Goal: Task Accomplishment & Management: Manage account settings

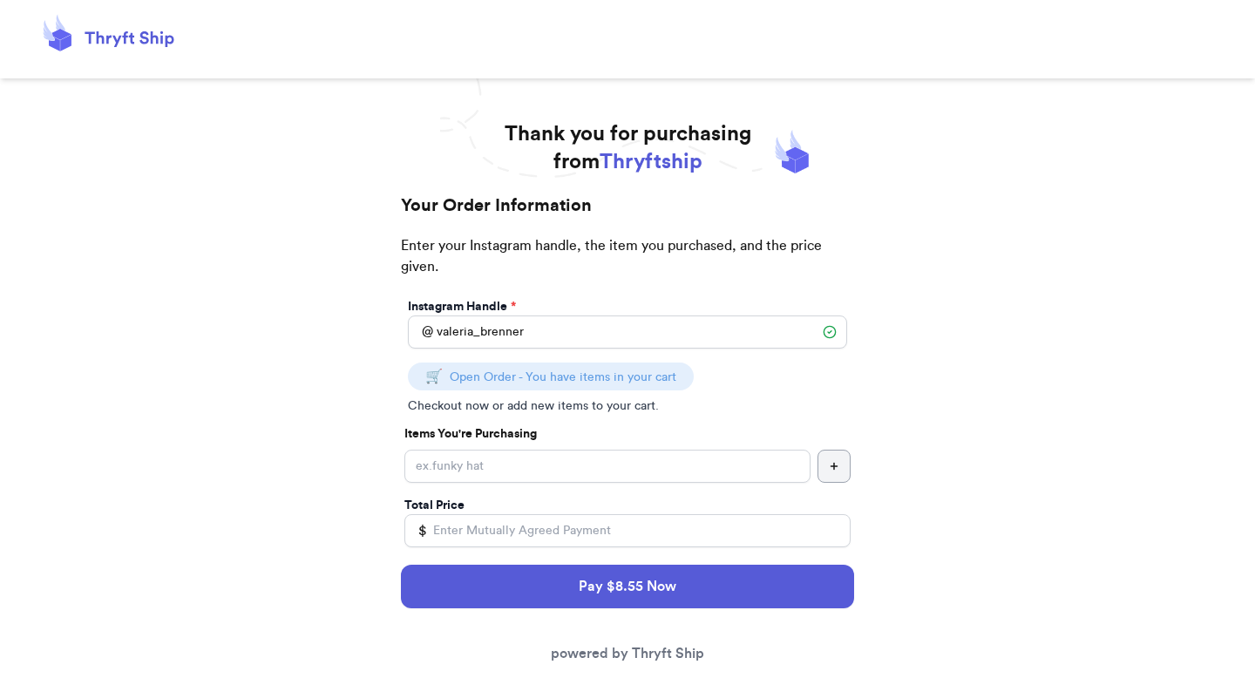
select select "GA"
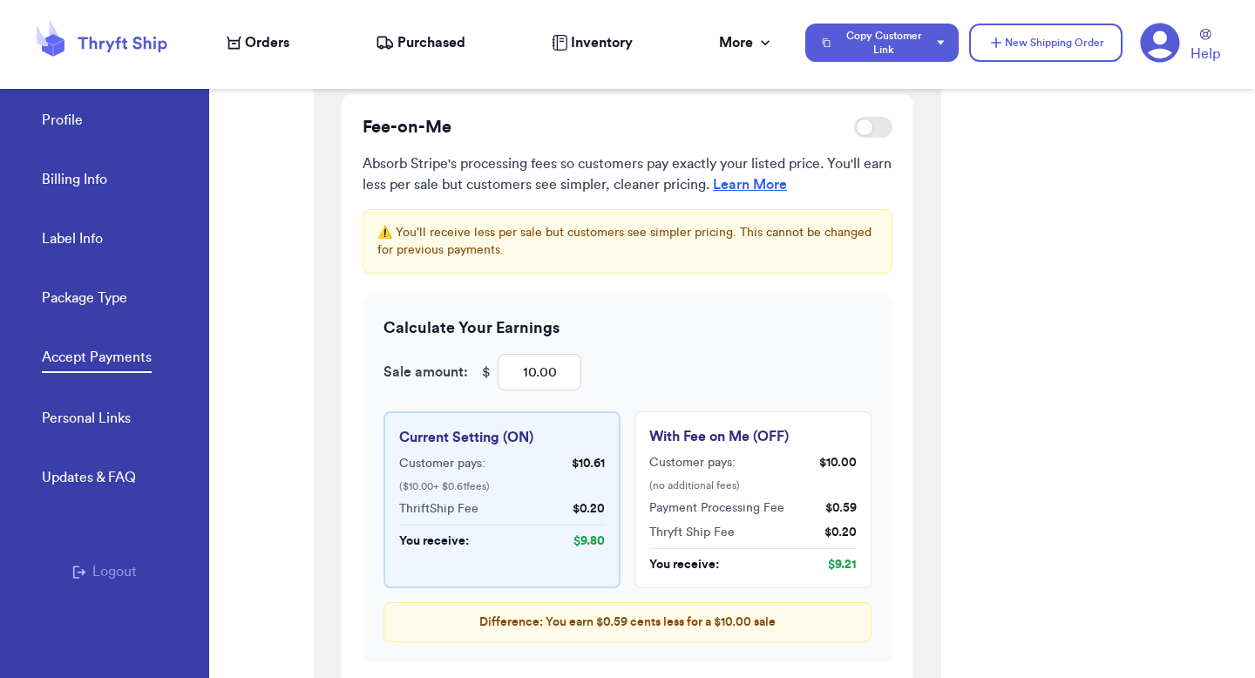
scroll to position [2133, 0]
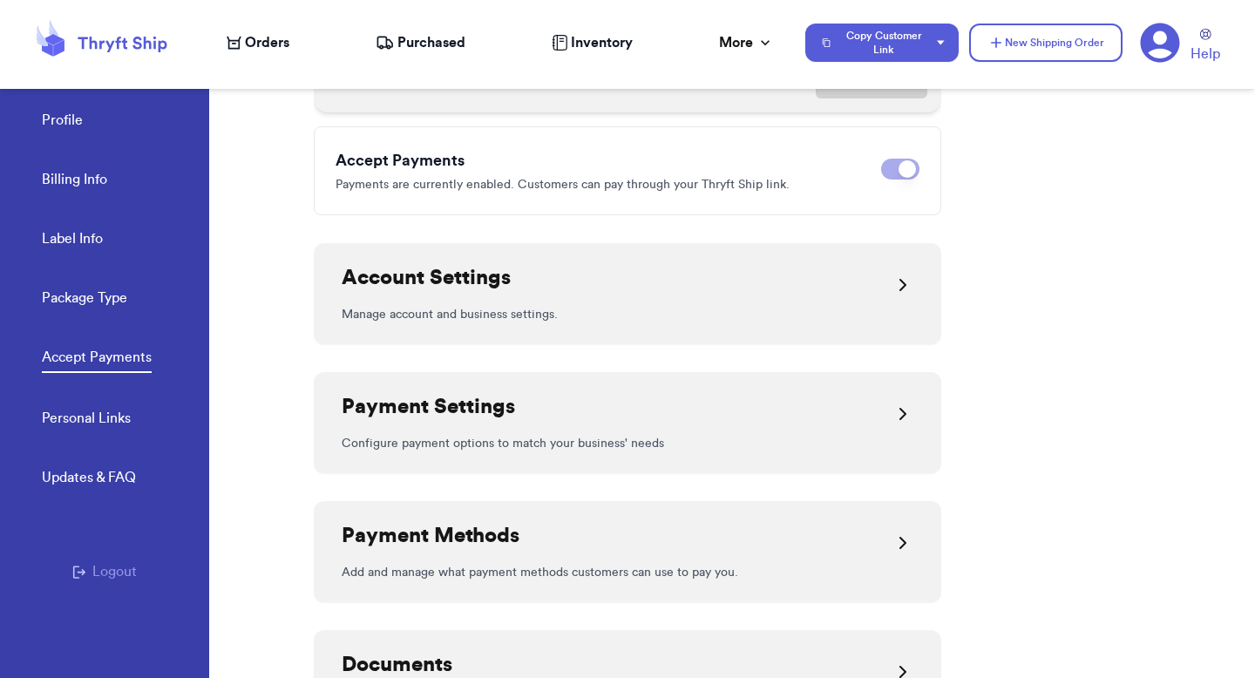
scroll to position [497, 0]
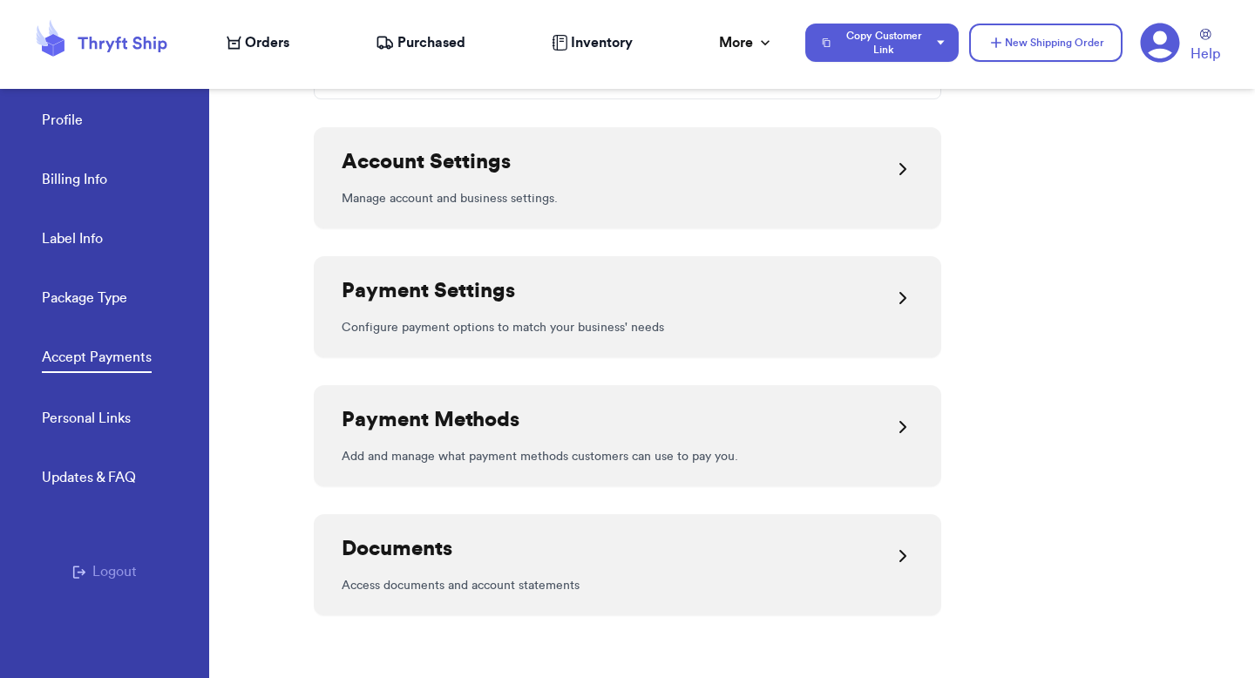
click at [537, 316] on div "Payment Settings" at bounding box center [628, 298] width 572 height 42
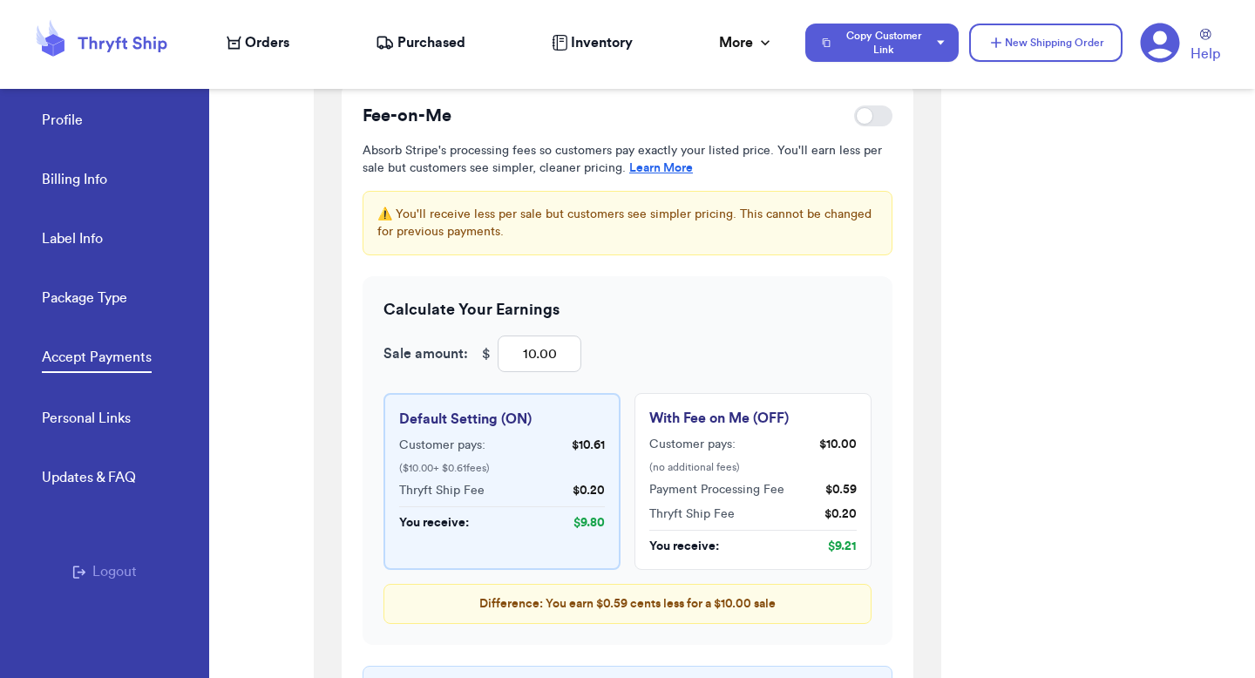
scroll to position [923, 0]
click at [531, 352] on input "10.00" at bounding box center [540, 354] width 84 height 37
type input "100"
click at [647, 171] on link "Learn More" at bounding box center [661, 168] width 64 height 12
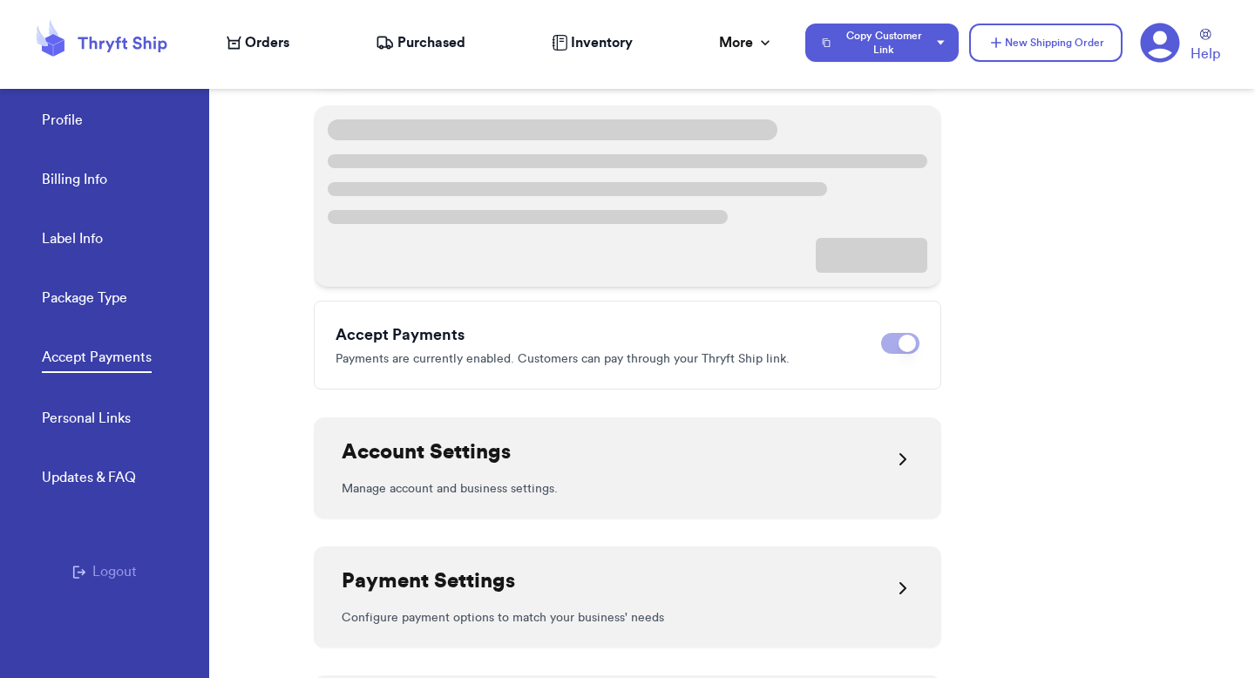
scroll to position [497, 0]
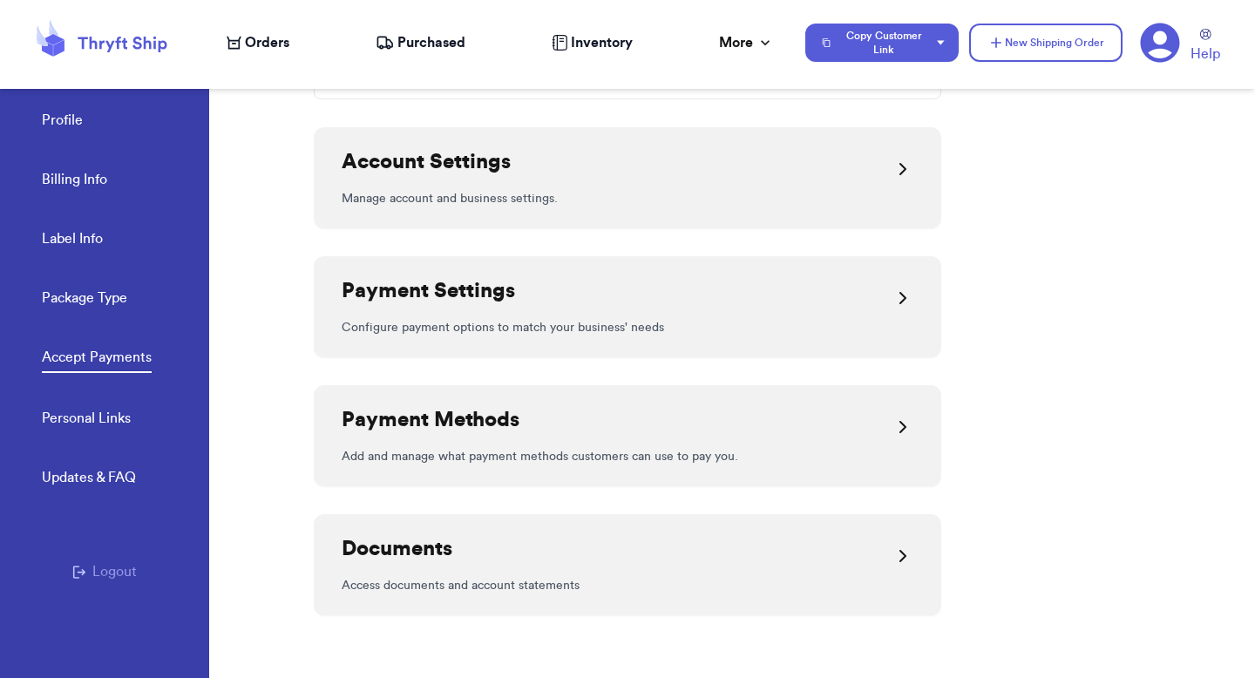
click at [424, 301] on h2 "Payment Settings" at bounding box center [428, 291] width 173 height 28
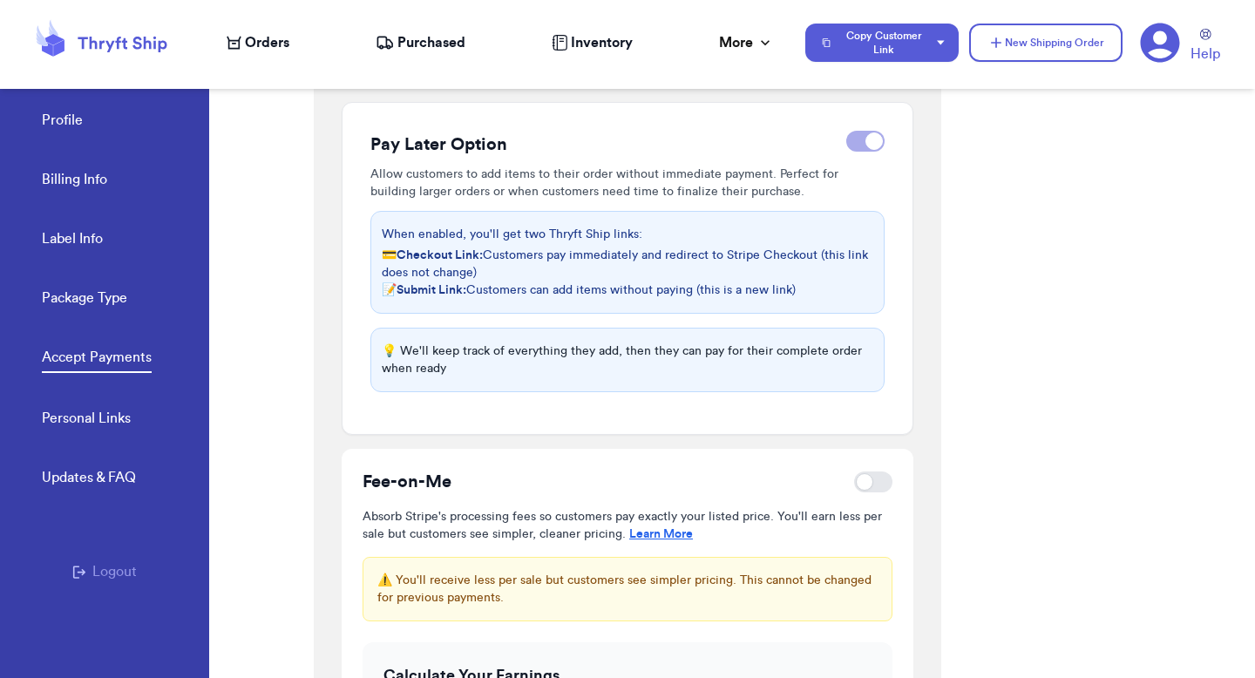
scroll to position [564, 0]
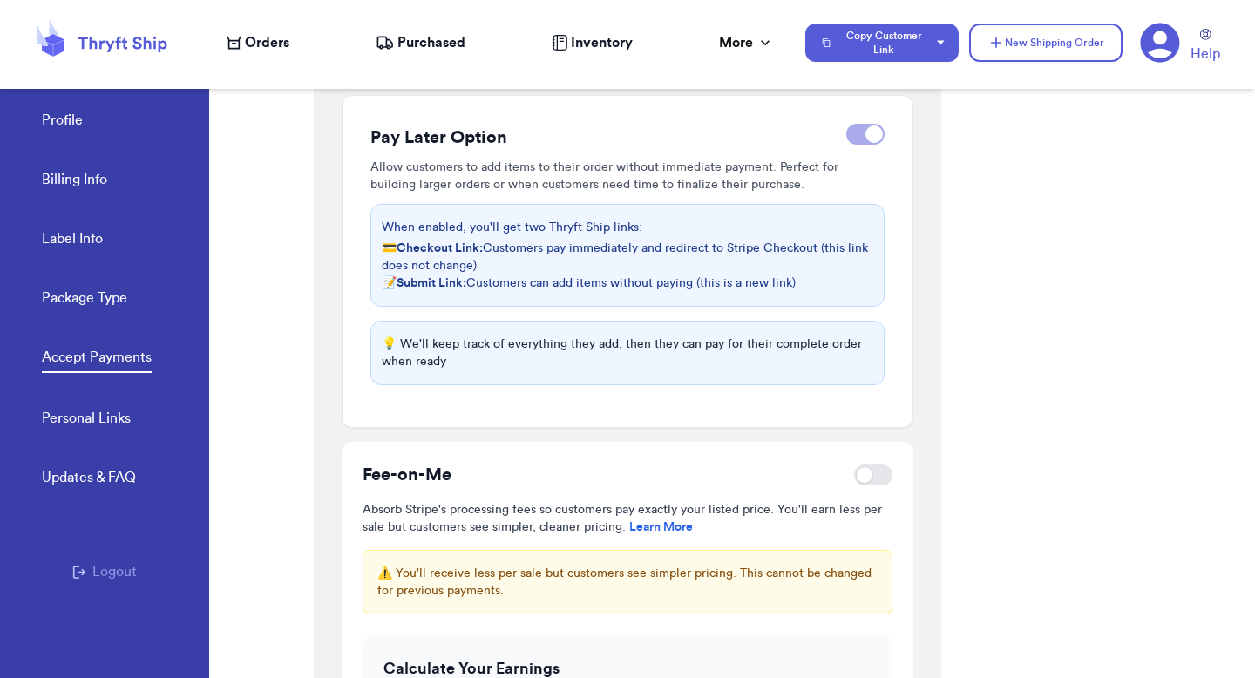
click at [267, 51] on span "Orders" at bounding box center [267, 42] width 44 height 21
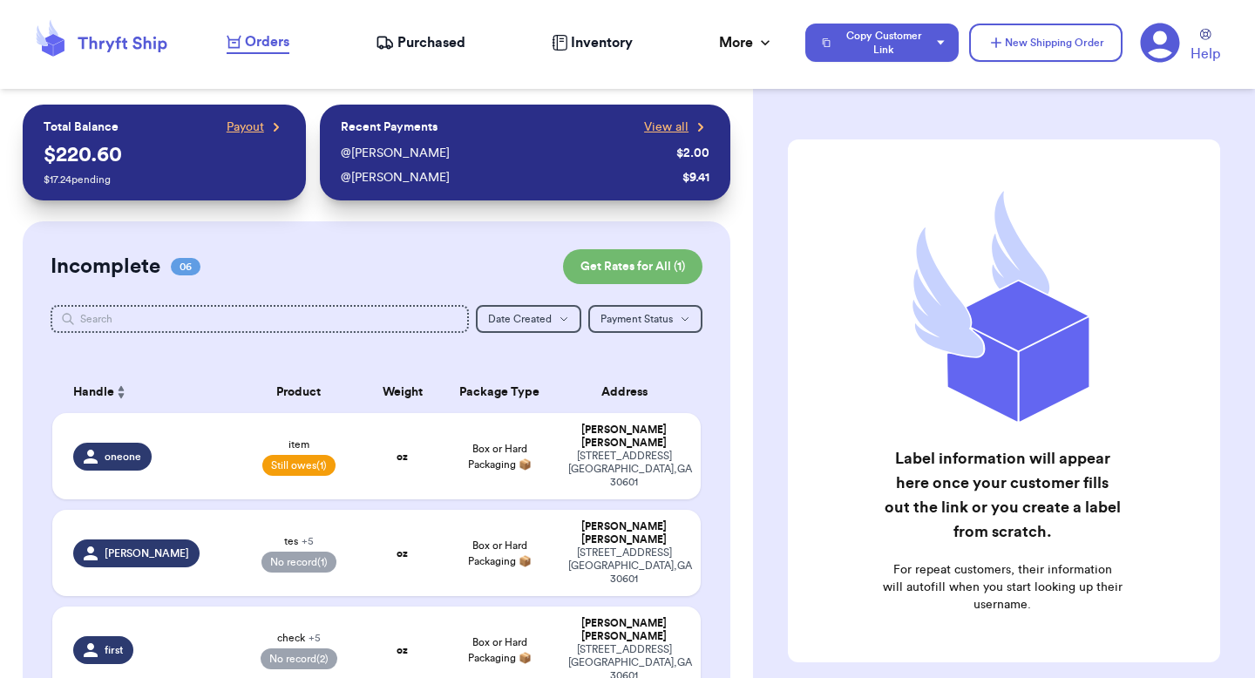
click at [395, 42] on div "Purchased" at bounding box center [421, 42] width 90 height 21
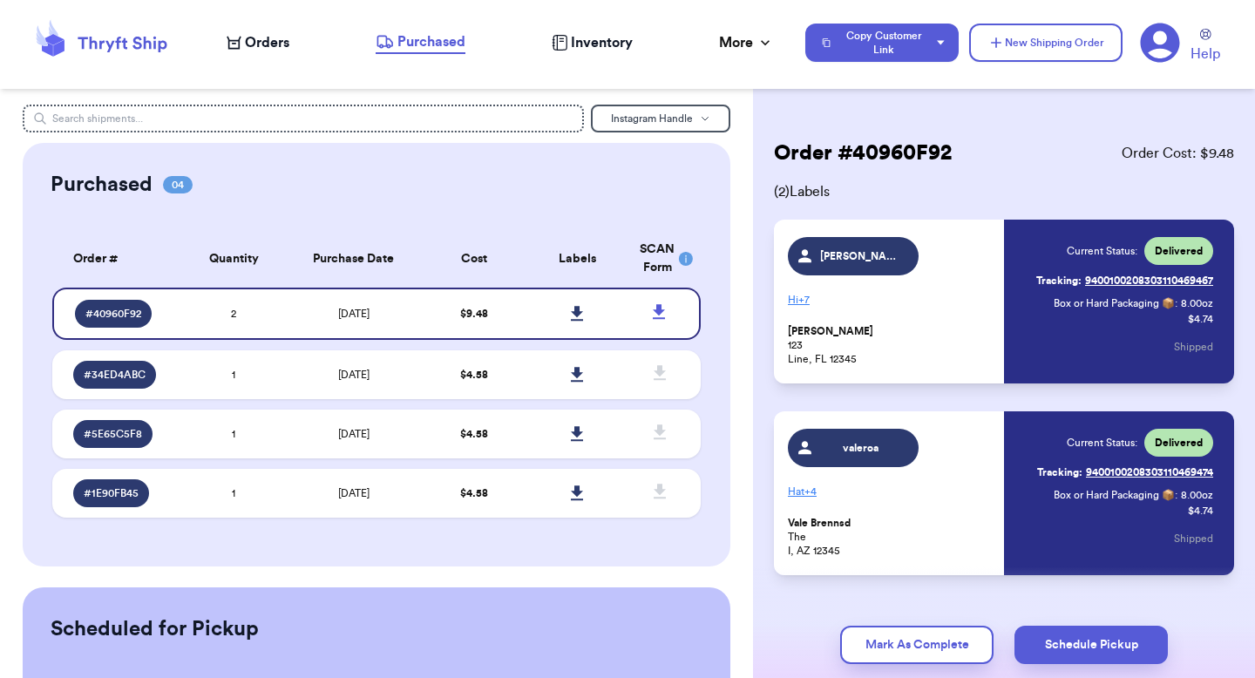
scroll to position [37, 0]
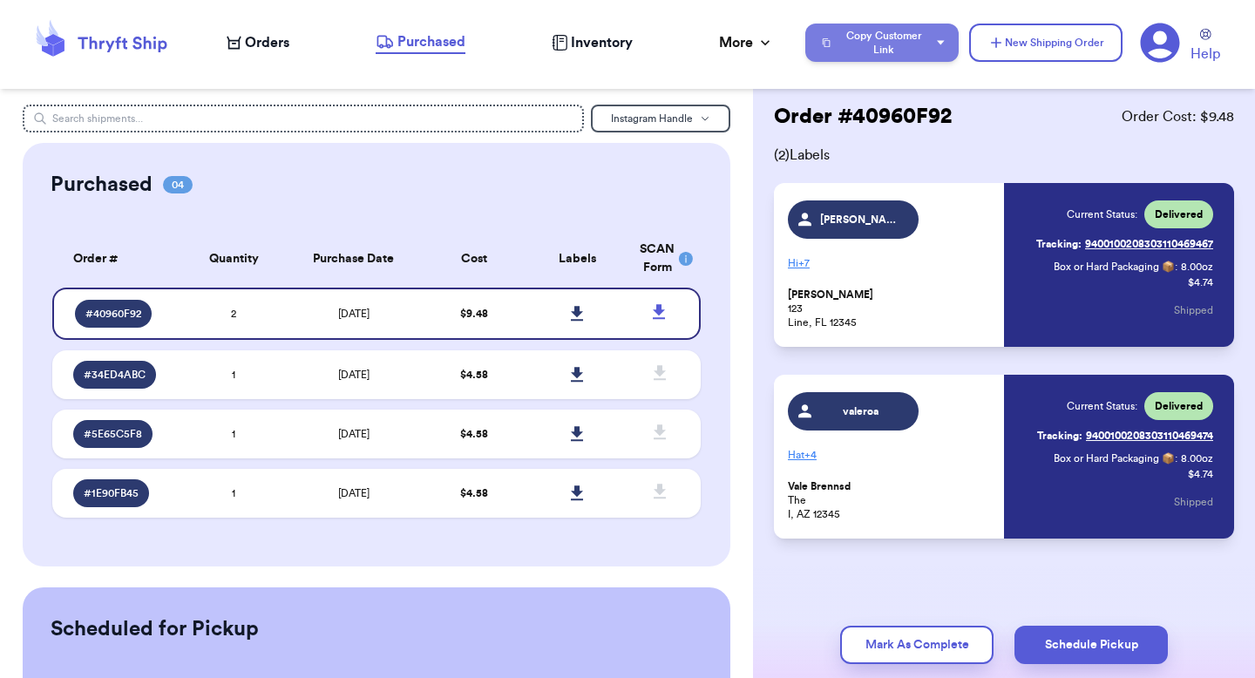
click at [928, 54] on button "Copy Customer Link" at bounding box center [882, 43] width 153 height 38
click at [905, 50] on button "Copy Customer Link" at bounding box center [882, 43] width 153 height 38
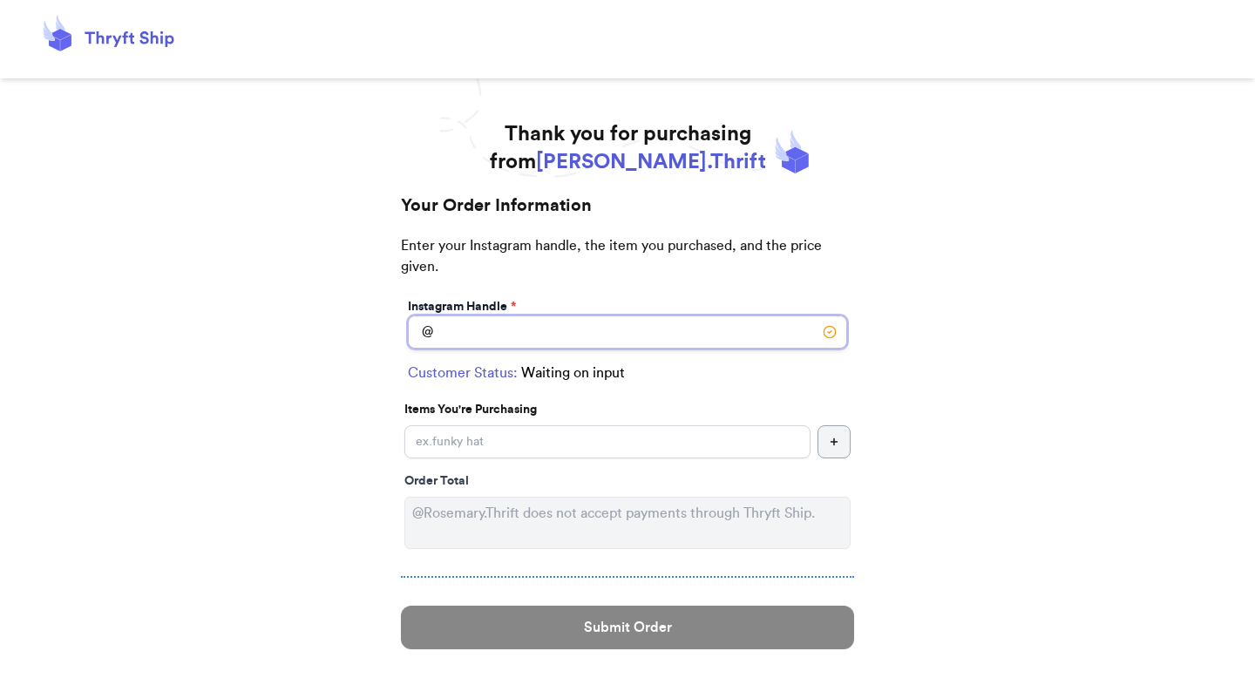
click at [650, 340] on input "Instagram Handle *" at bounding box center [627, 332] width 439 height 33
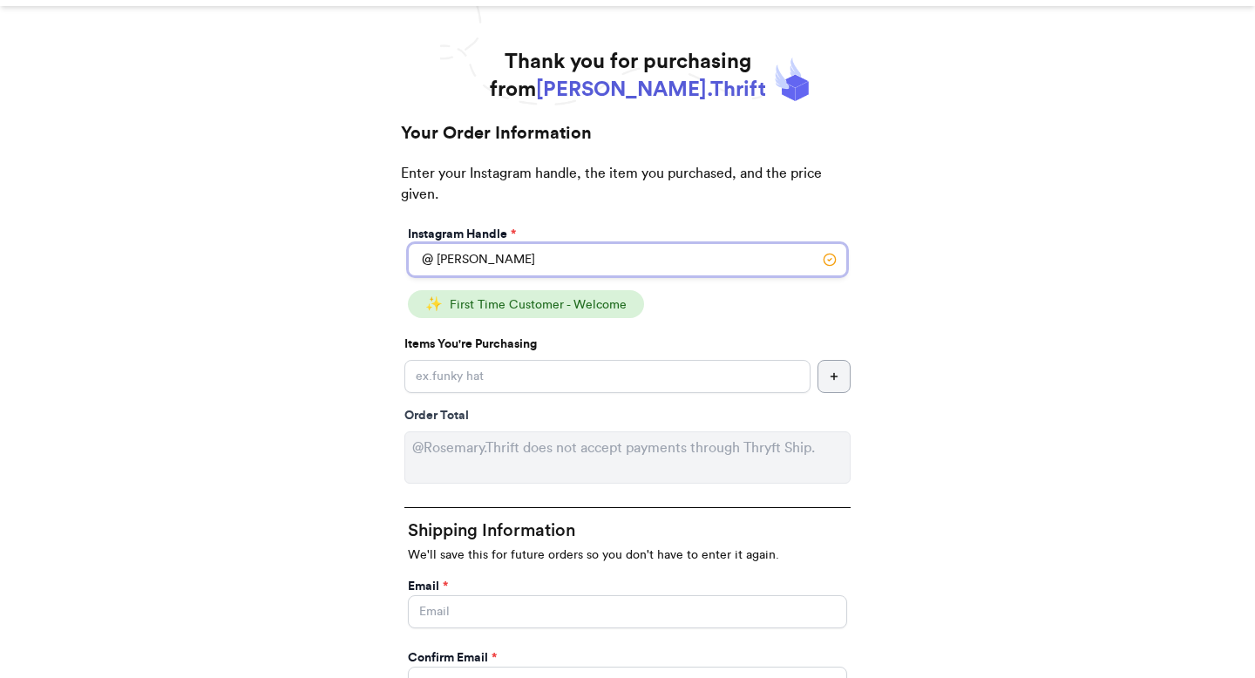
scroll to position [87, 0]
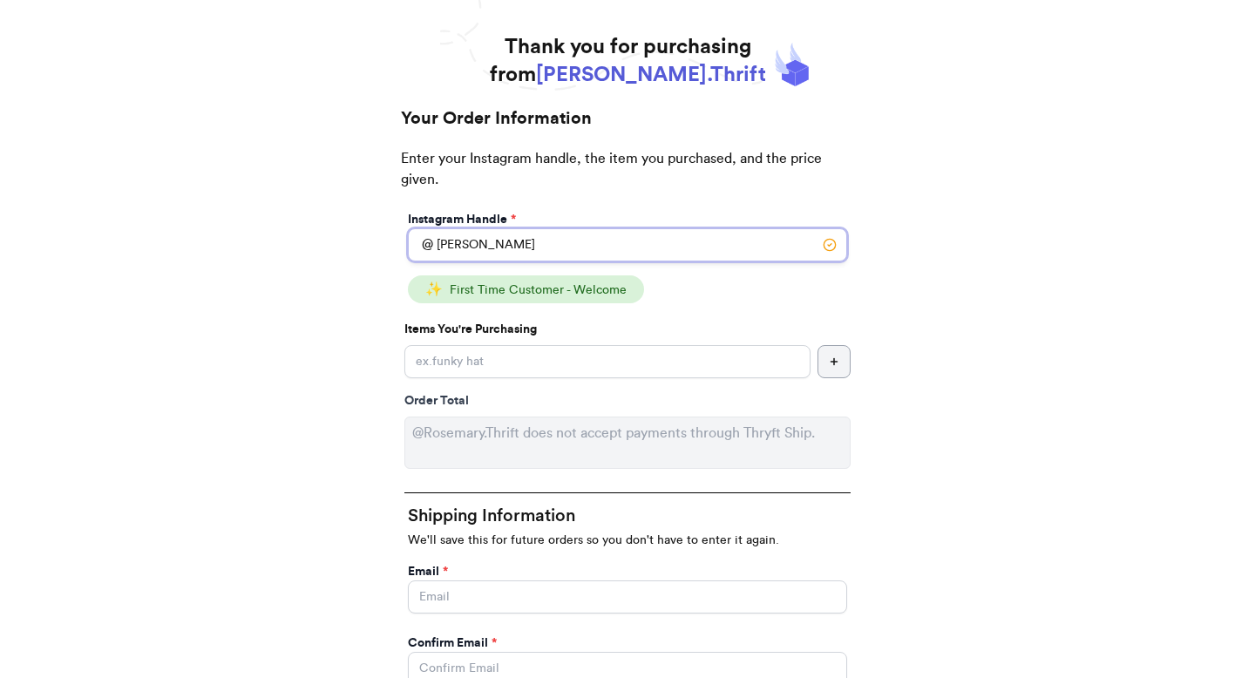
type input "[PERSON_NAME]"
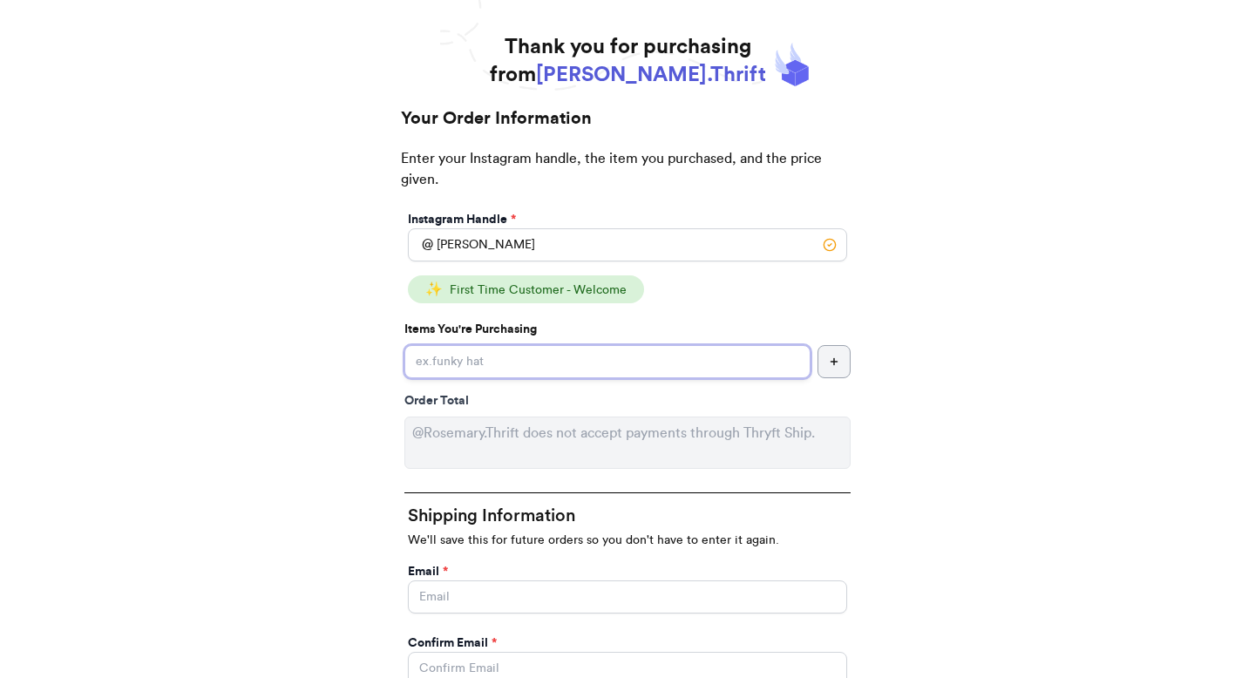
click at [567, 366] on input "Instagram Handle *" at bounding box center [607, 361] width 406 height 33
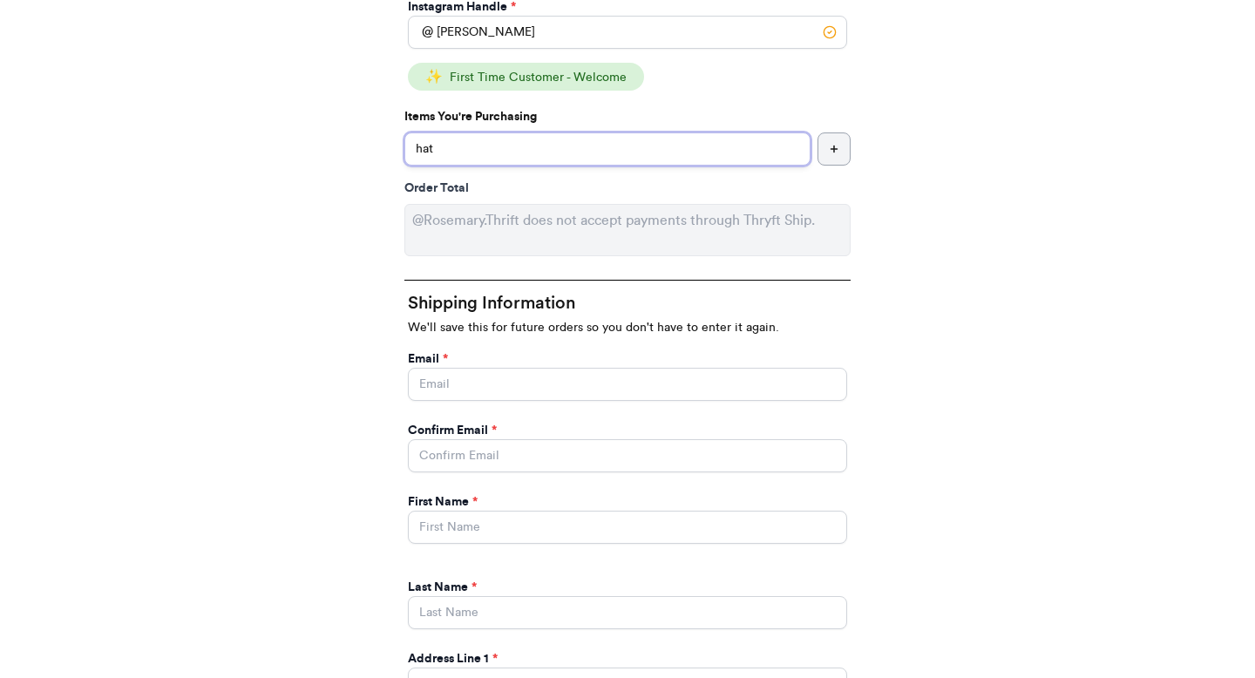
scroll to position [314, 0]
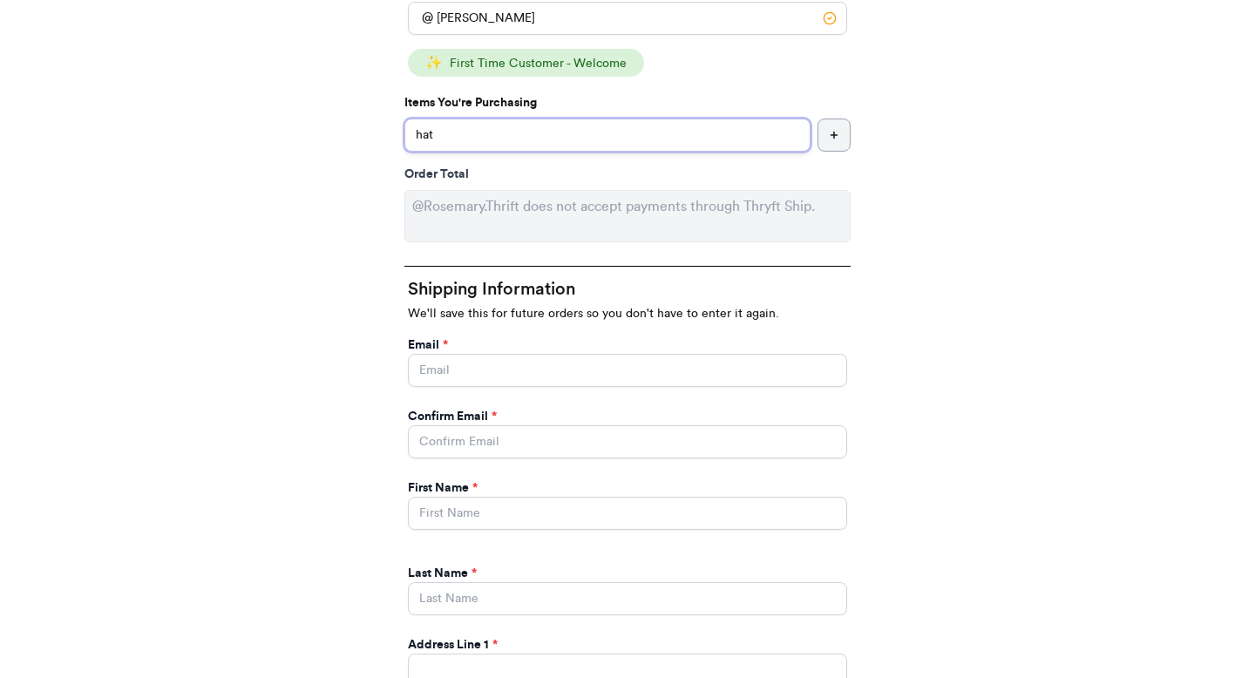
type input "hat"
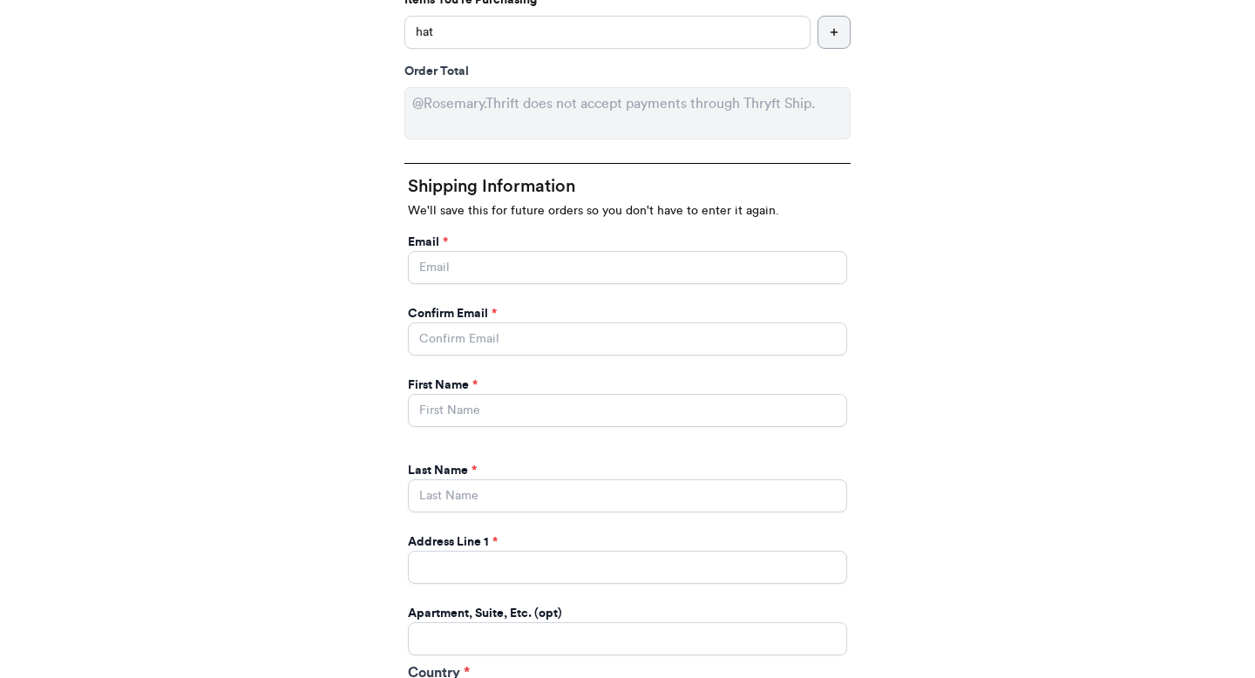
scroll to position [0, 0]
